Goal: Check status: Check status

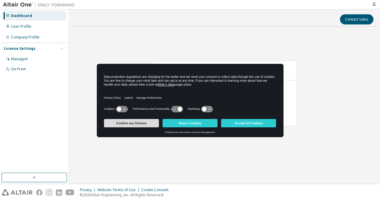
click at [135, 125] on button "Confirm my Choices" at bounding box center [131, 123] width 55 height 8
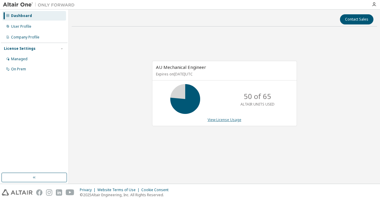
click at [213, 118] on link "View License Usage" at bounding box center [224, 119] width 34 height 5
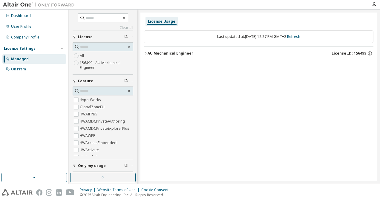
click at [145, 52] on icon "button" at bounding box center [146, 54] width 4 height 4
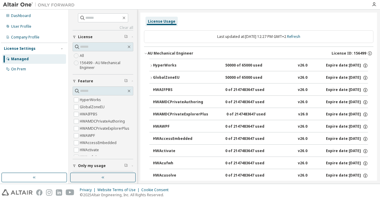
click at [151, 64] on icon "button" at bounding box center [151, 66] width 4 height 4
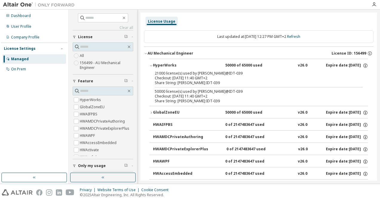
click at [150, 112] on icon "button" at bounding box center [151, 113] width 4 height 4
